Goal: Task Accomplishment & Management: Use online tool/utility

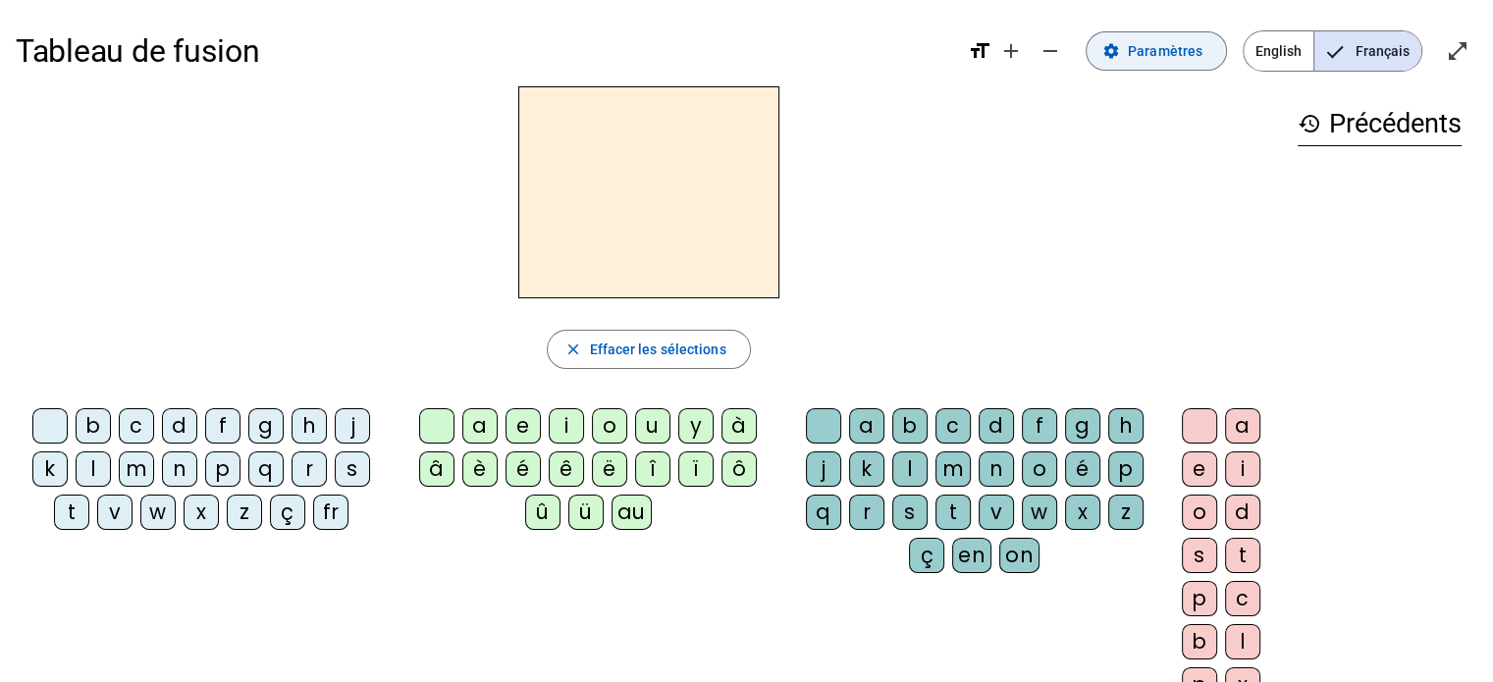
click at [1162, 52] on span "Paramètres" at bounding box center [1165, 51] width 75 height 24
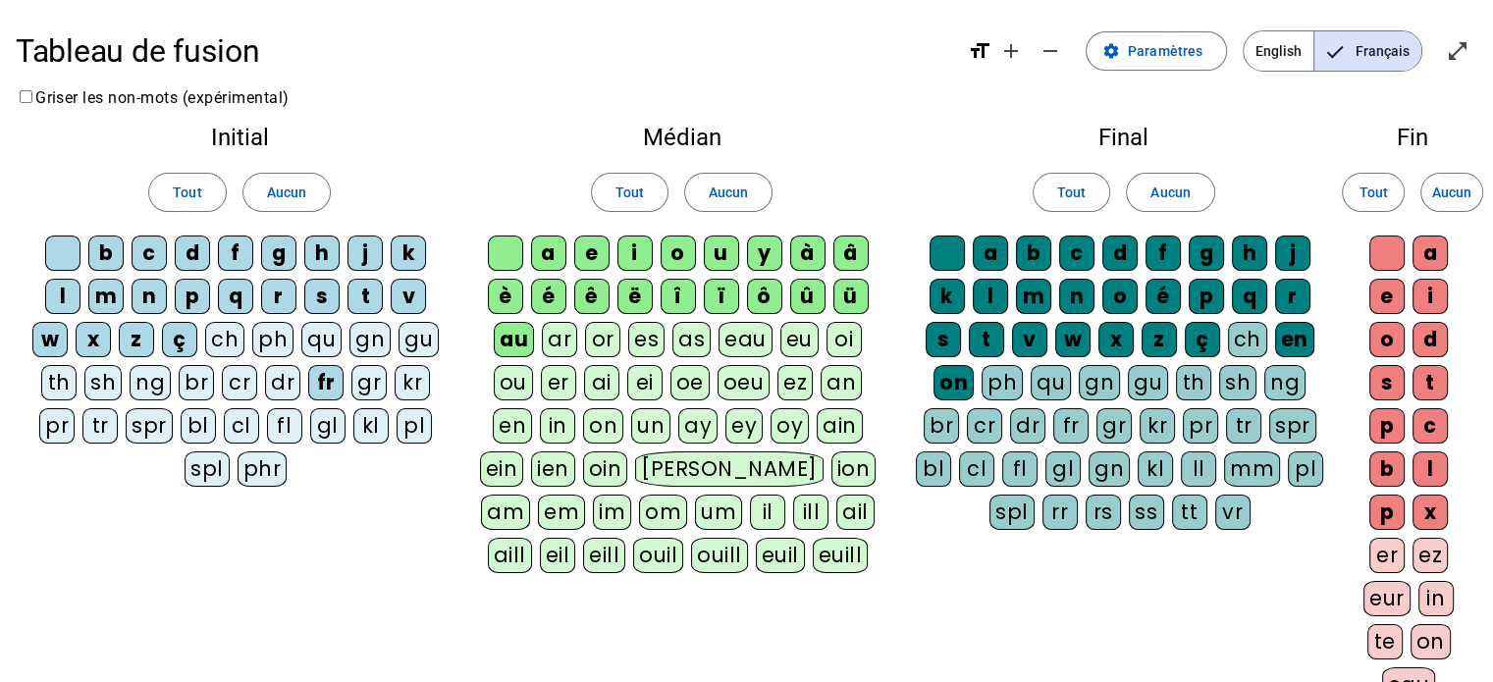
click at [735, 336] on div "eau" at bounding box center [746, 339] width 54 height 35
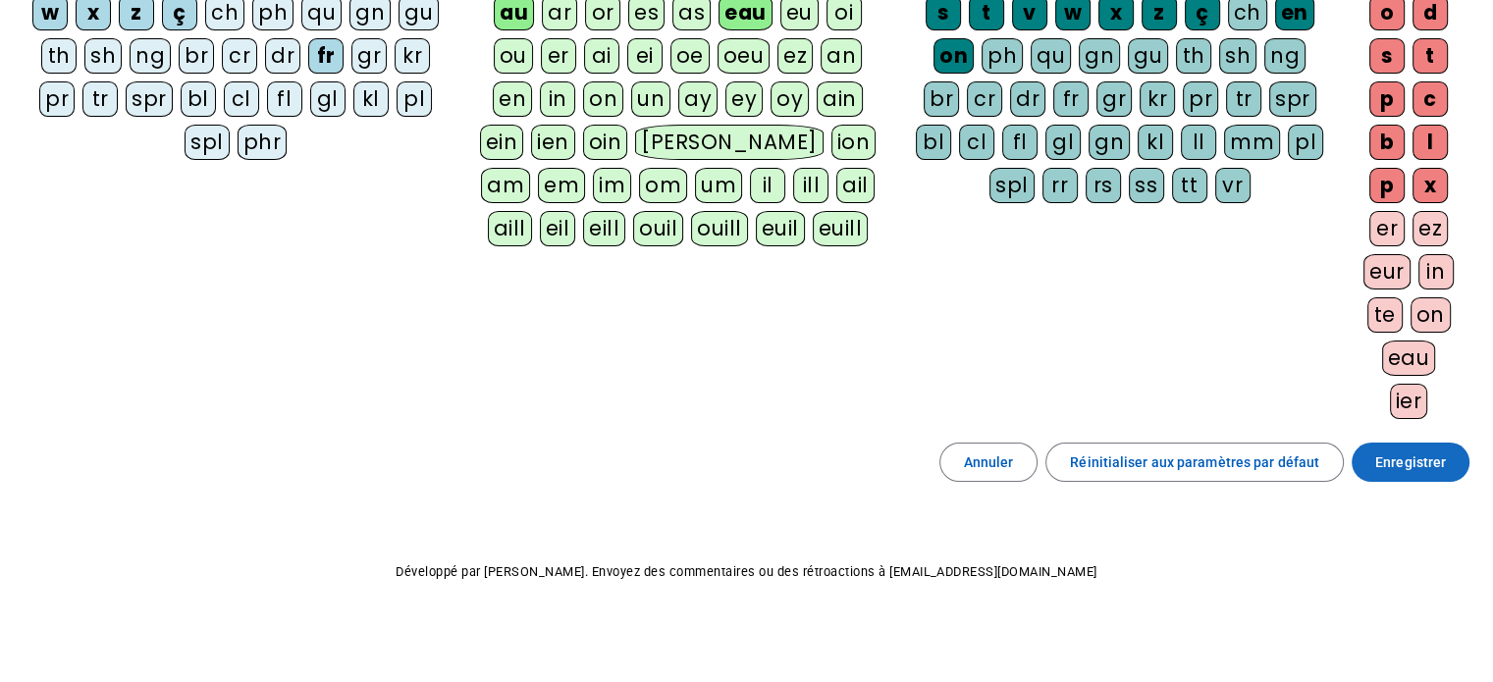
click at [1430, 453] on span "Enregistrer" at bounding box center [1410, 463] width 71 height 24
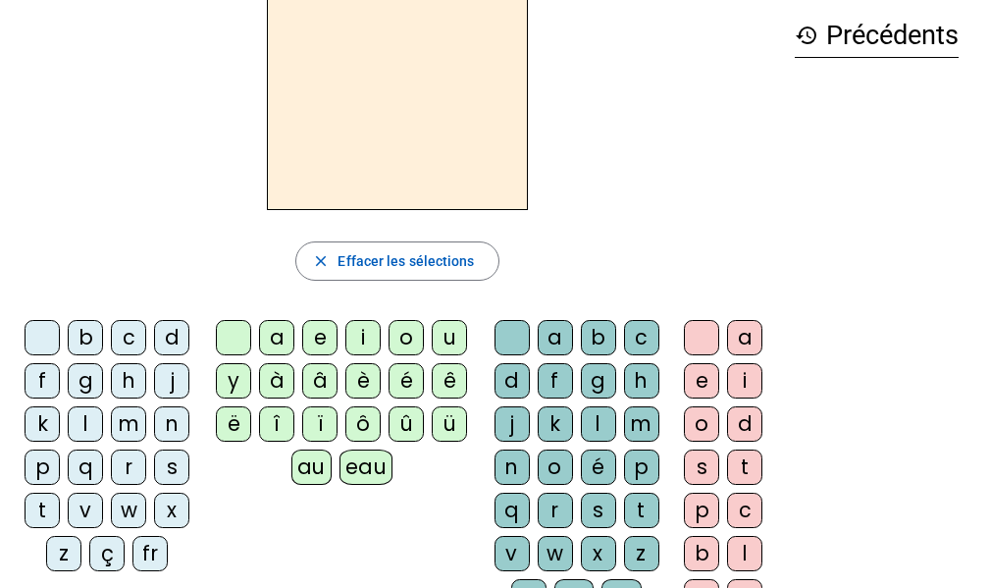
scroll to position [90, 0]
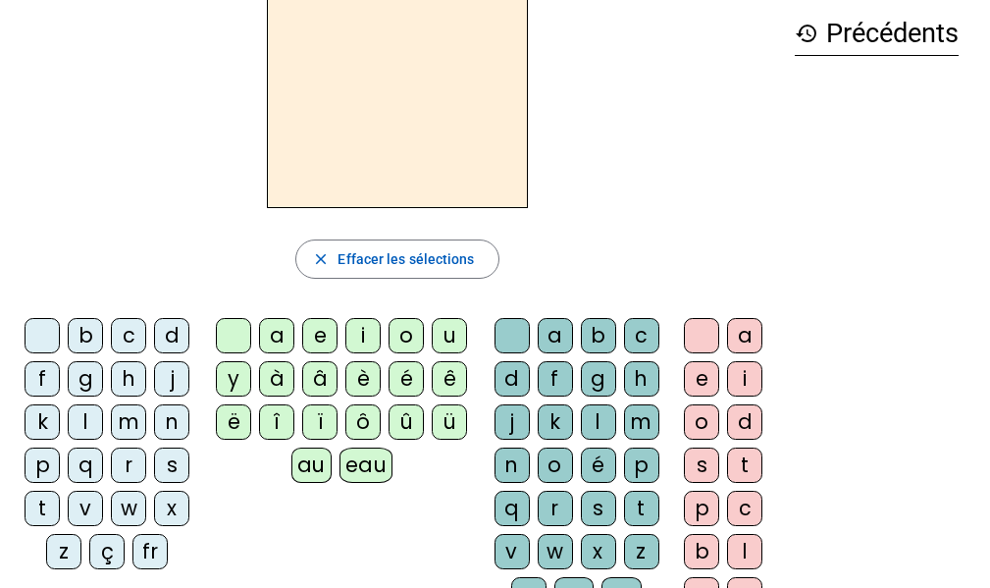
click at [310, 472] on div "au" at bounding box center [312, 465] width 40 height 35
click at [649, 514] on div "t" at bounding box center [641, 508] width 35 height 35
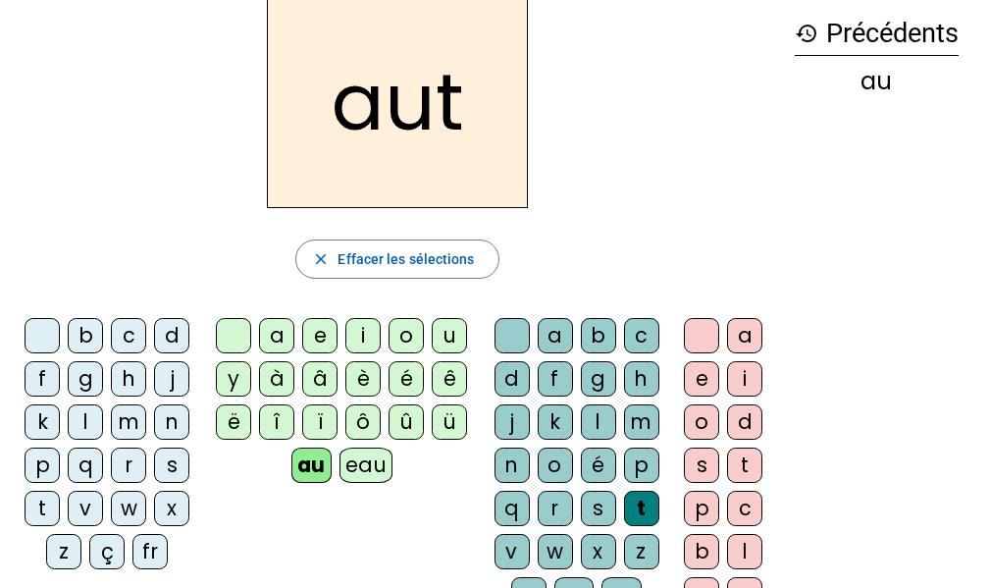
click at [146, 370] on letter-bubble "h" at bounding box center [132, 382] width 43 height 43
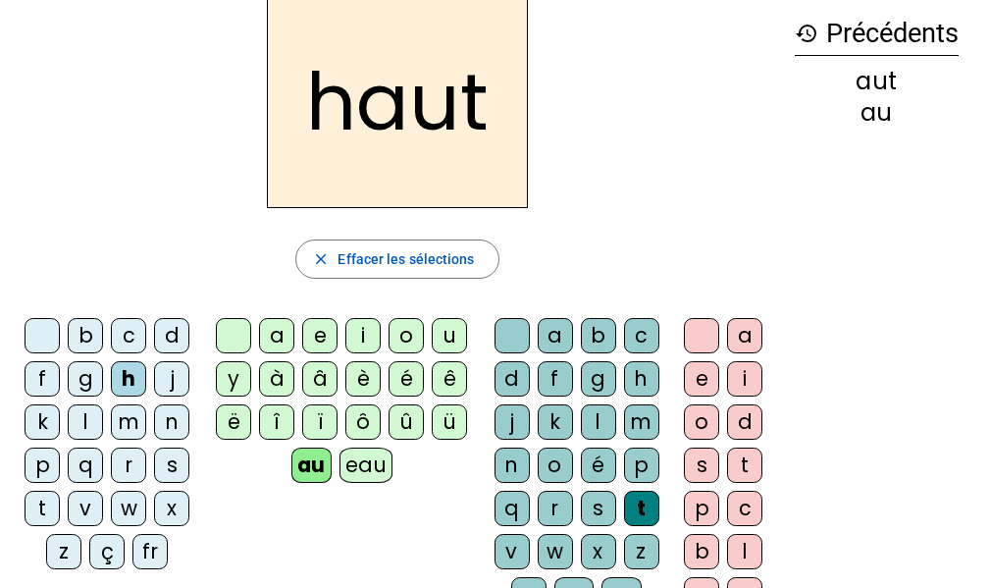
click at [180, 470] on div "s" at bounding box center [171, 465] width 35 height 35
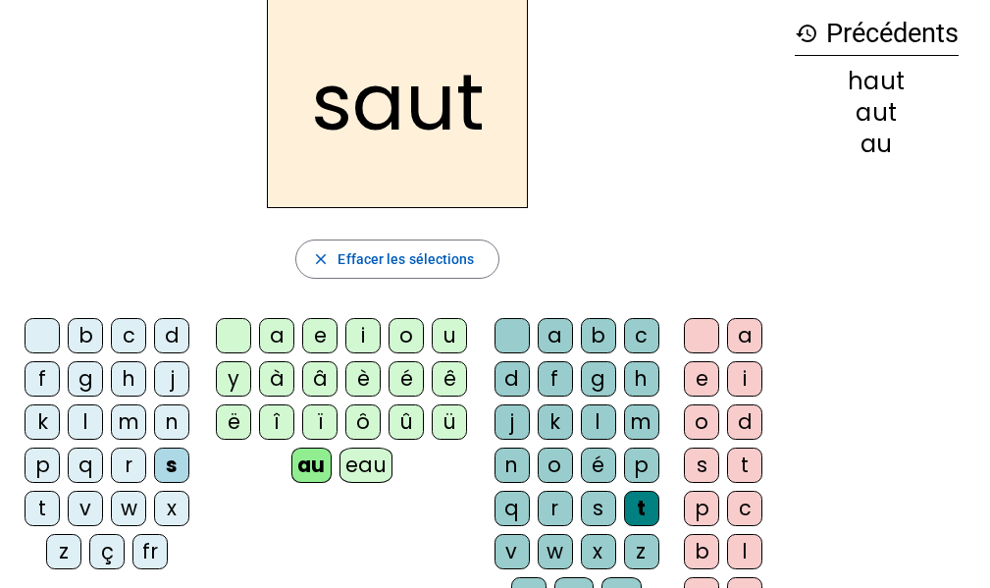
click at [38, 377] on div "f" at bounding box center [42, 378] width 35 height 35
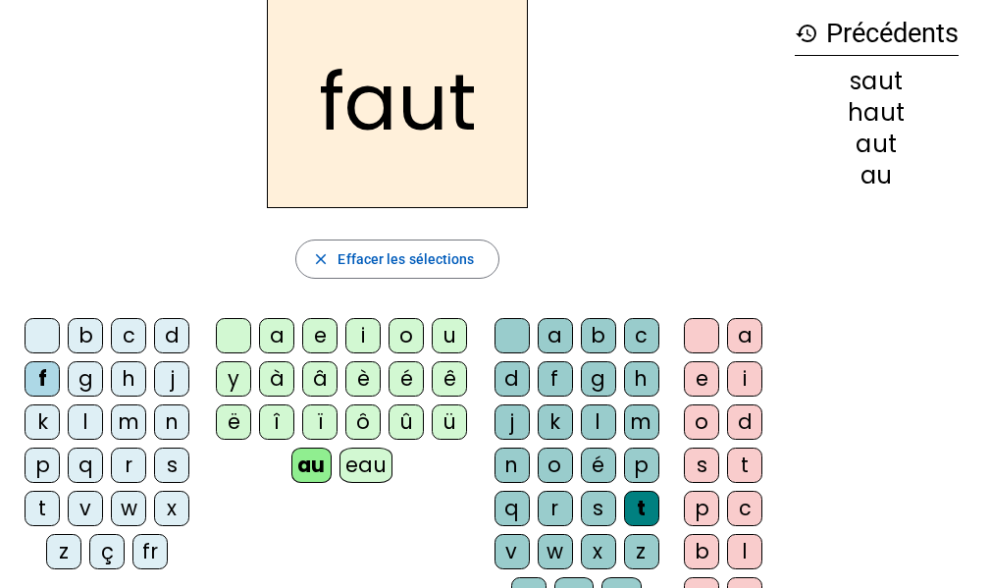
click at [691, 374] on div "e" at bounding box center [701, 378] width 35 height 35
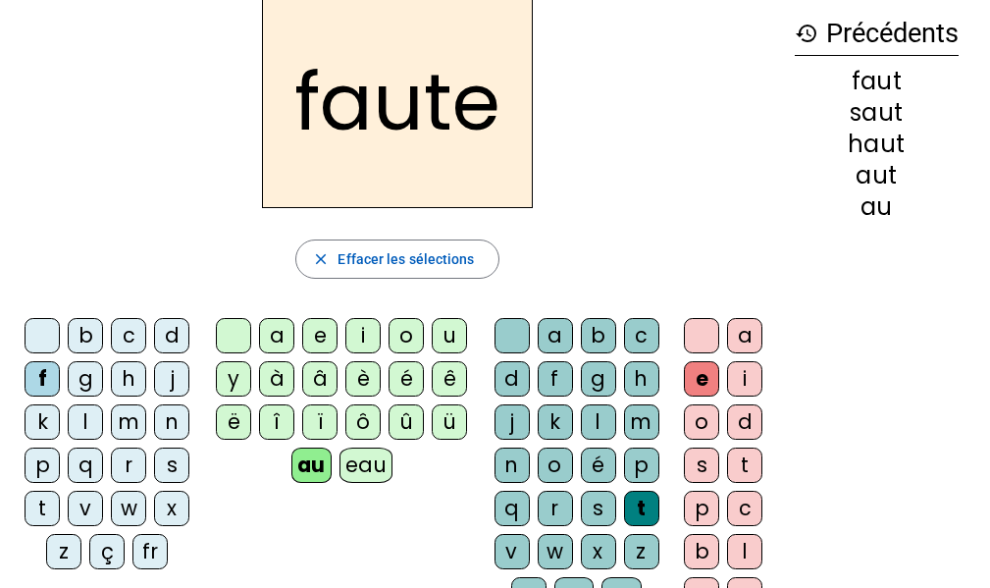
click at [166, 464] on div "s" at bounding box center [171, 465] width 35 height 35
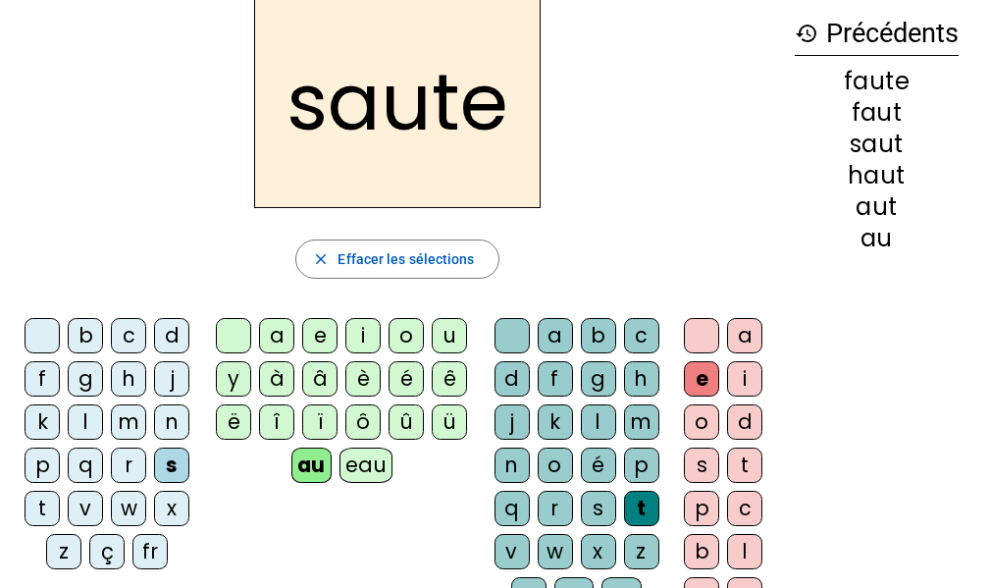
click at [140, 375] on div "h" at bounding box center [128, 378] width 35 height 35
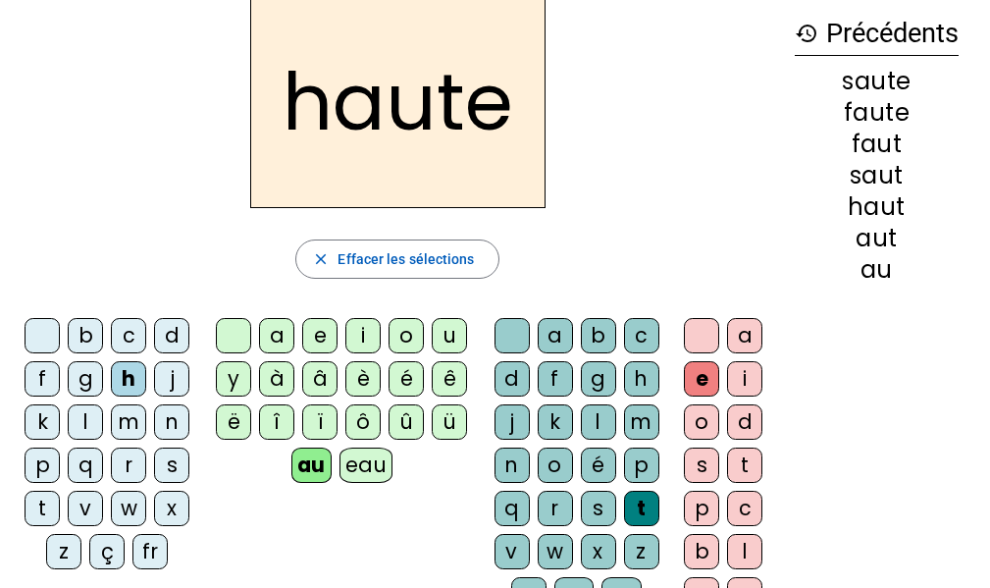
click at [34, 378] on div "f" at bounding box center [42, 378] width 35 height 35
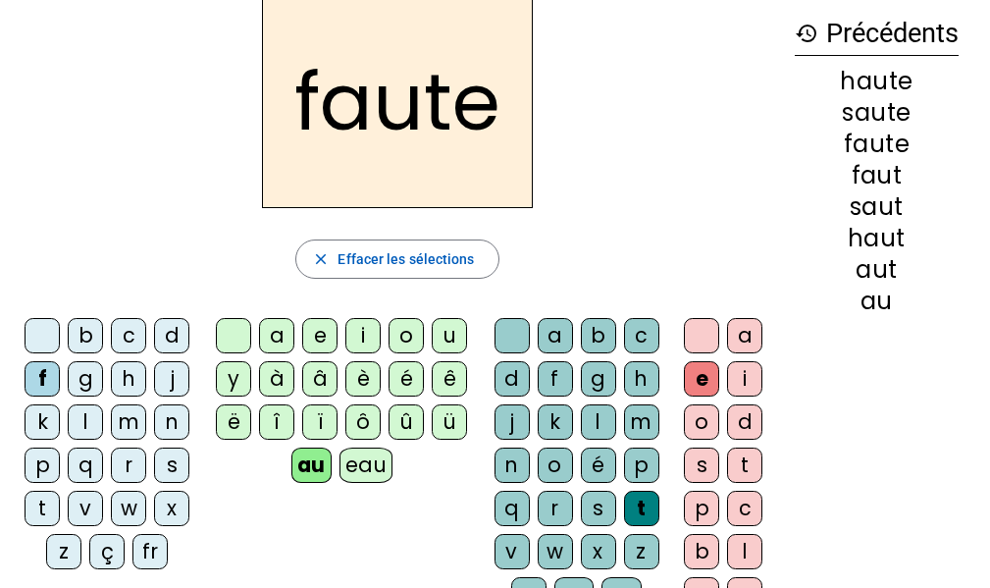
click at [511, 451] on div "n" at bounding box center [512, 465] width 35 height 35
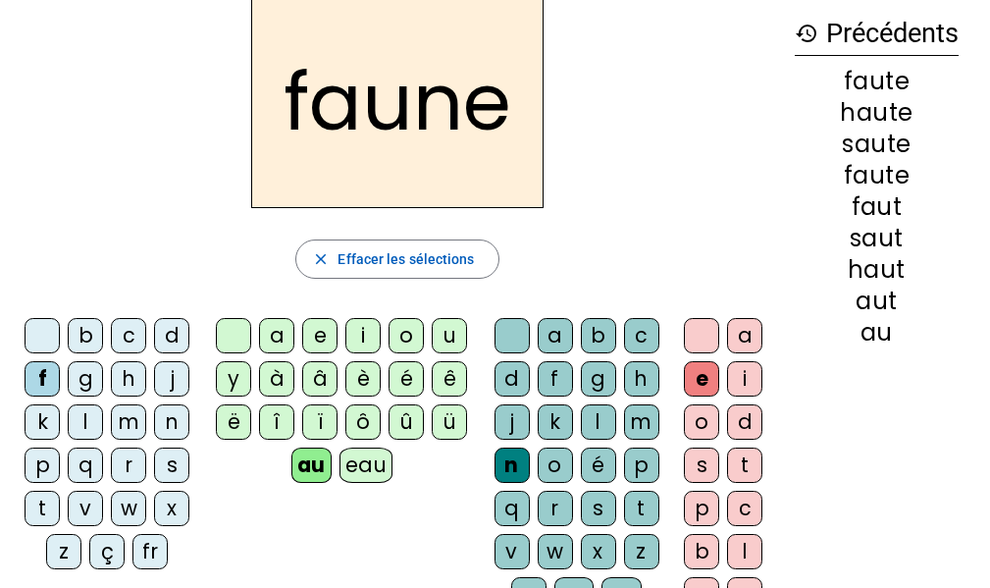
click at [362, 328] on div "i" at bounding box center [363, 335] width 35 height 35
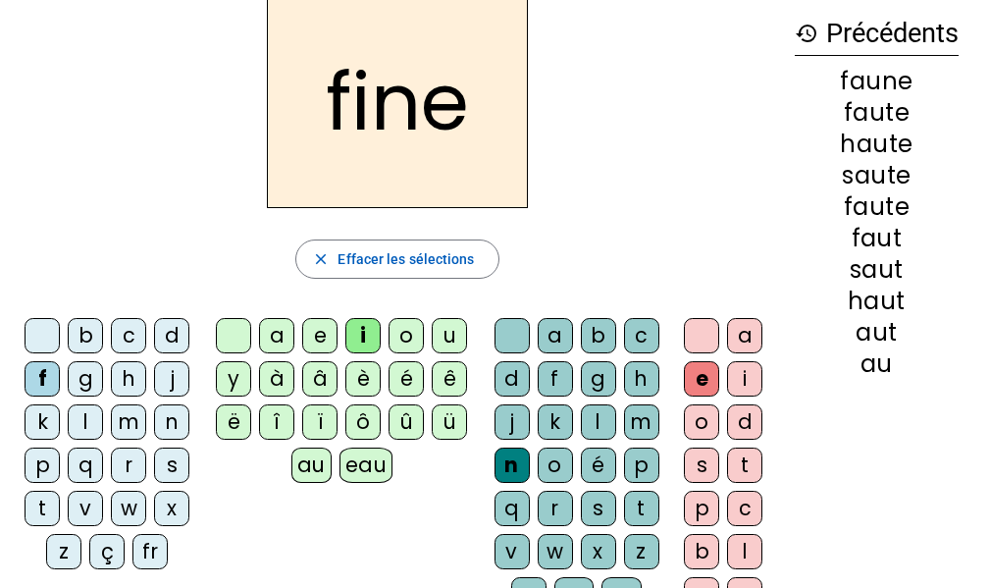
click at [597, 421] on div "l" at bounding box center [598, 421] width 35 height 35
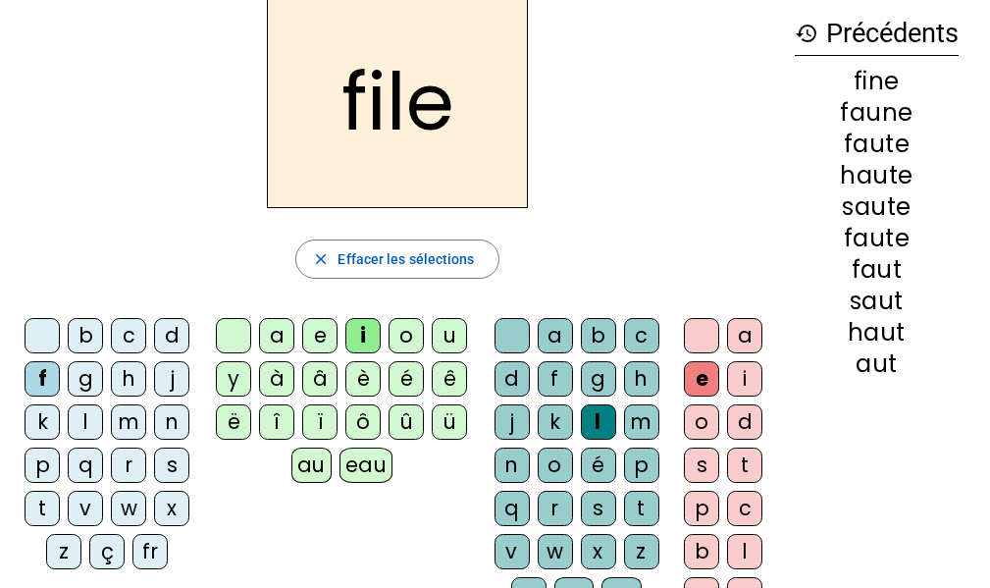
click at [80, 330] on div "b" at bounding box center [85, 335] width 35 height 35
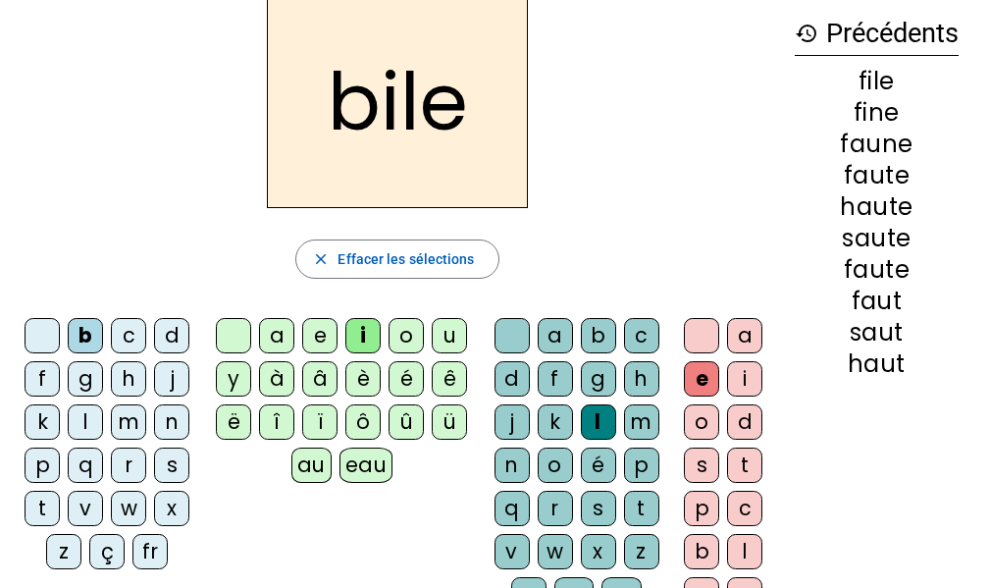
click at [586, 506] on div "s" at bounding box center [598, 508] width 35 height 35
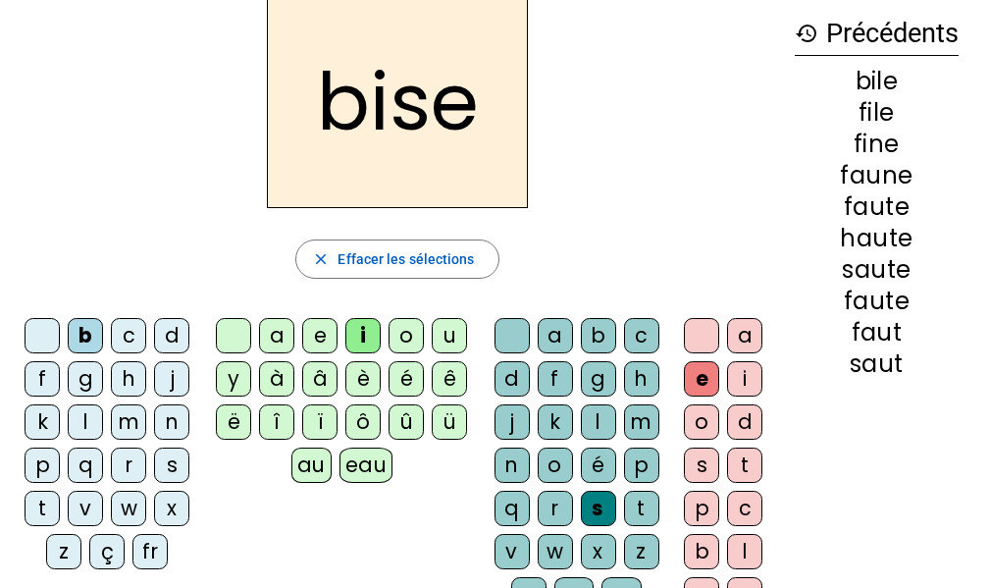
click at [711, 337] on div at bounding box center [701, 335] width 35 height 35
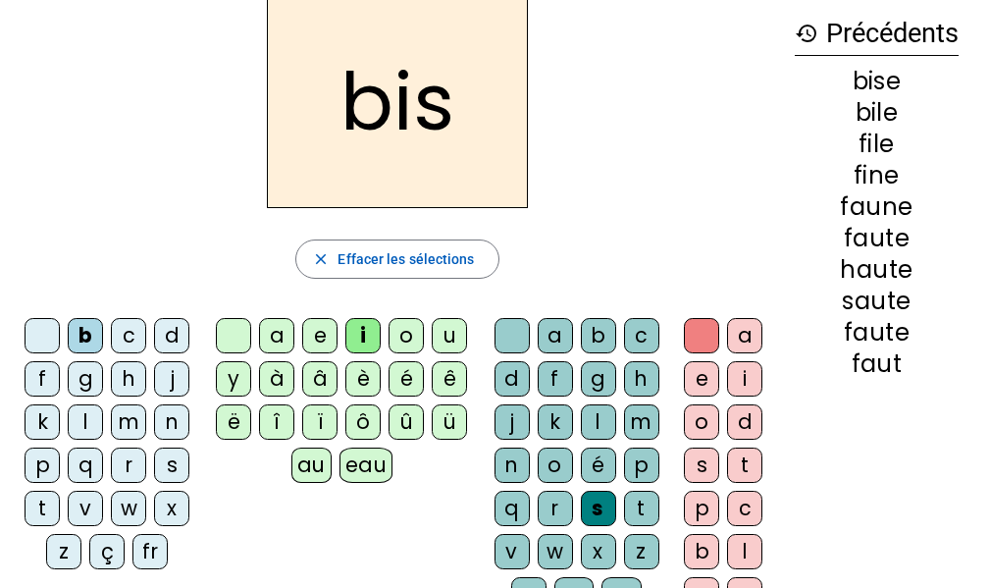
click at [367, 464] on div "eau" at bounding box center [367, 465] width 54 height 35
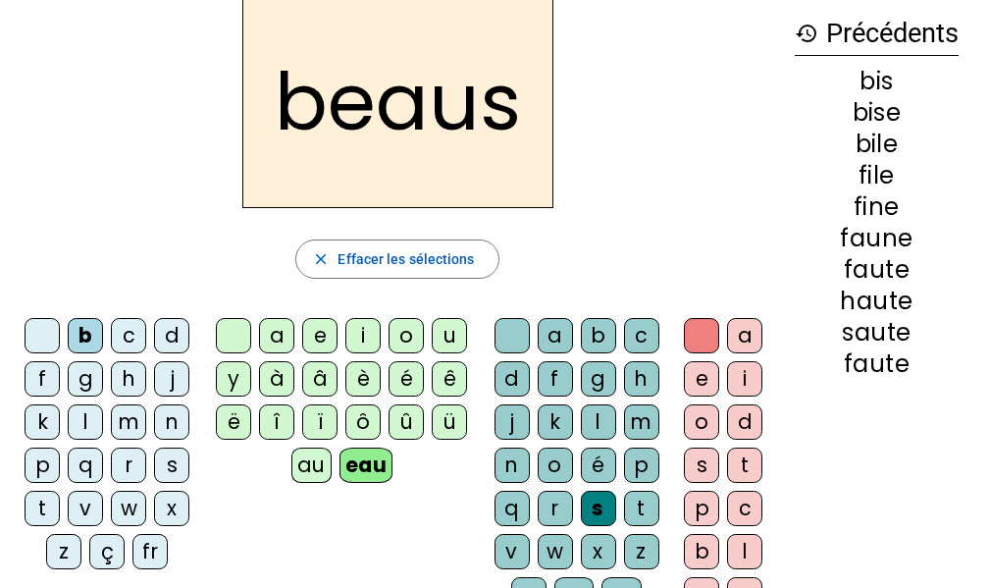
click at [516, 339] on div at bounding box center [512, 335] width 35 height 35
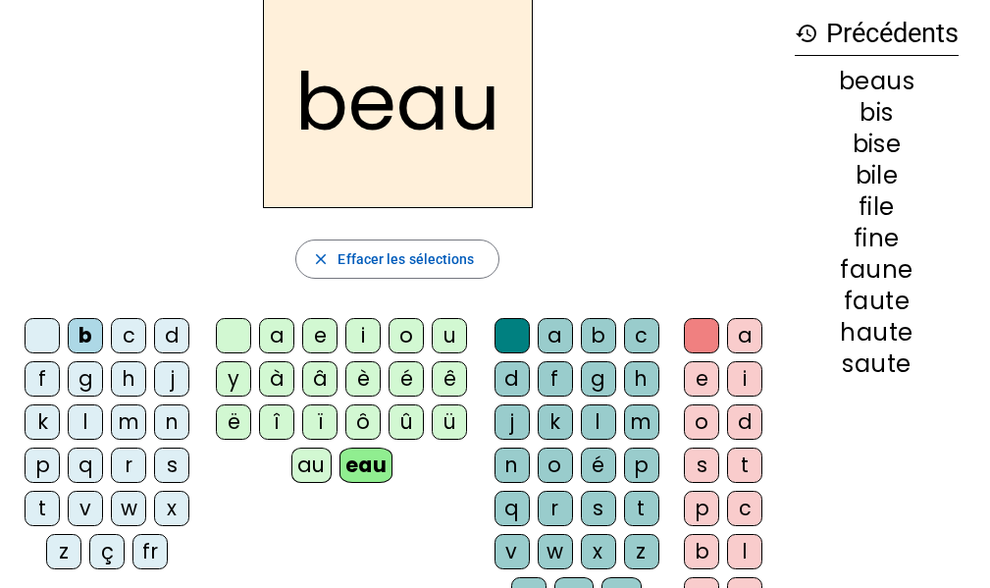
click at [34, 468] on div "p" at bounding box center [42, 465] width 35 height 35
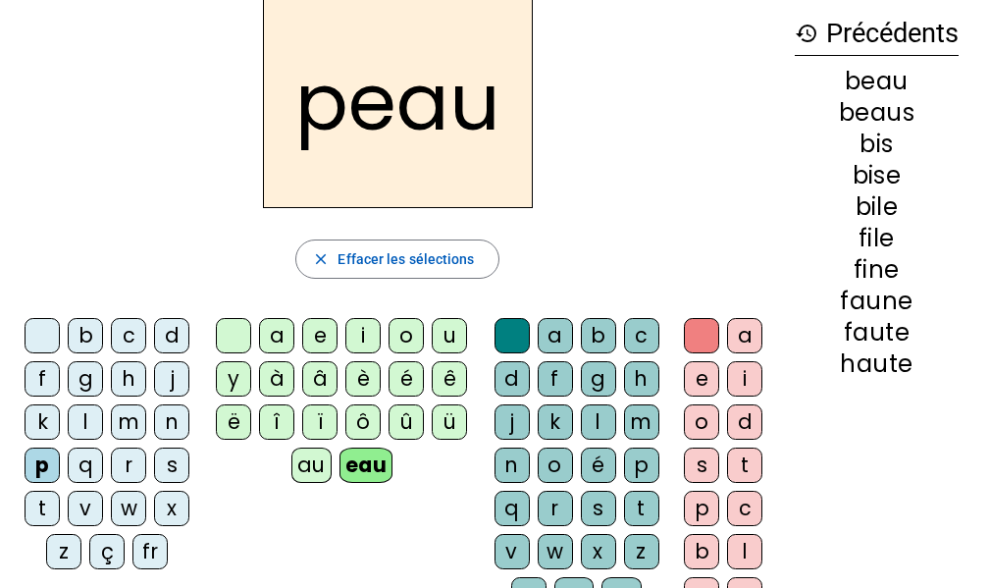
click at [80, 506] on div "v" at bounding box center [85, 508] width 35 height 35
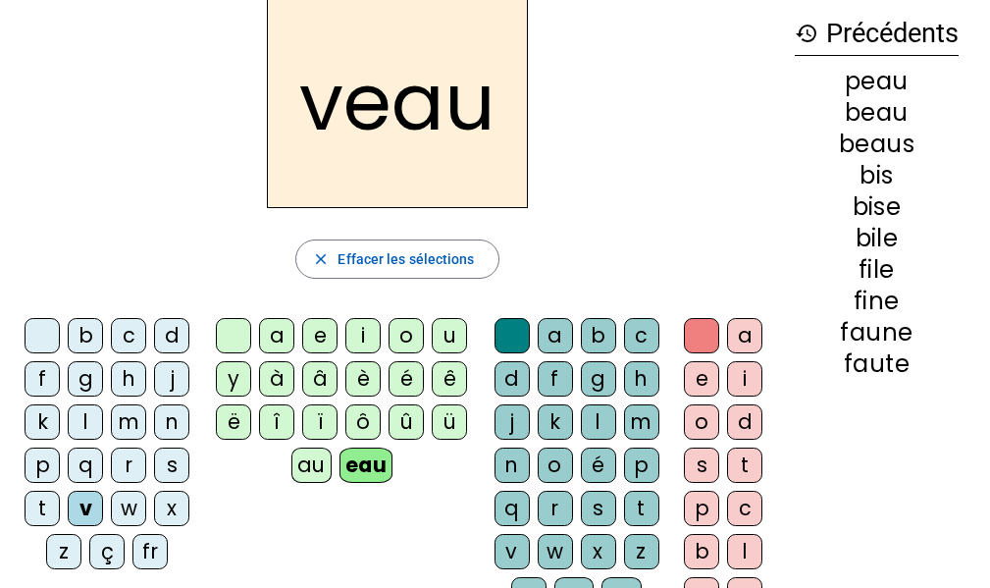
click at [83, 334] on div "b" at bounding box center [85, 335] width 35 height 35
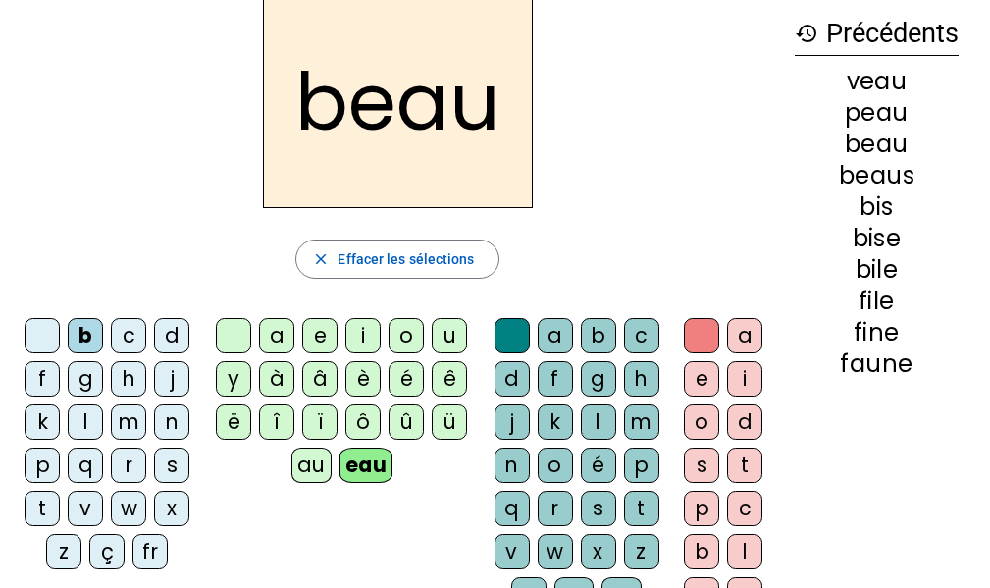
click at [175, 478] on div "s" at bounding box center [171, 465] width 35 height 35
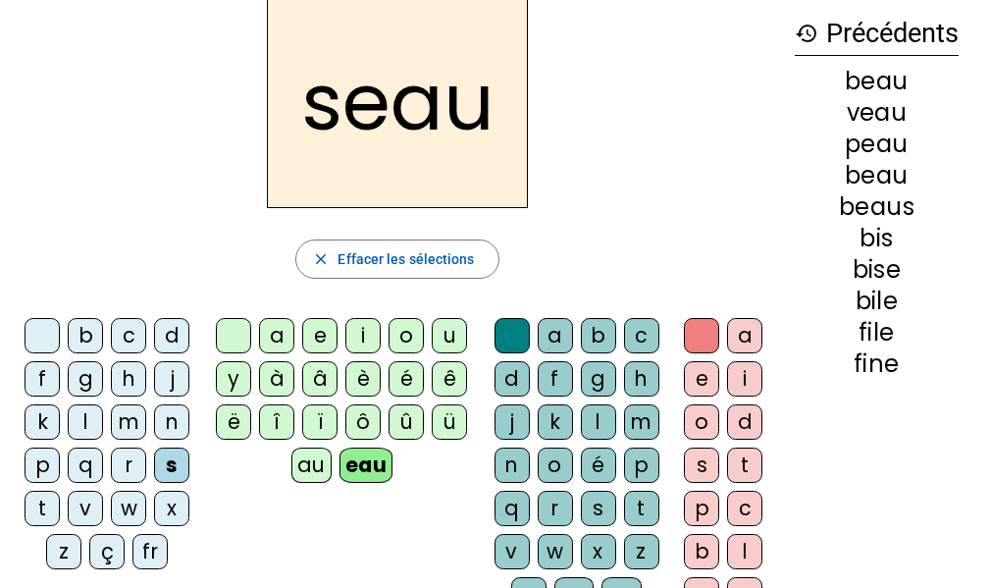
click at [35, 336] on div at bounding box center [42, 335] width 35 height 35
